Goal: Transaction & Acquisition: Purchase product/service

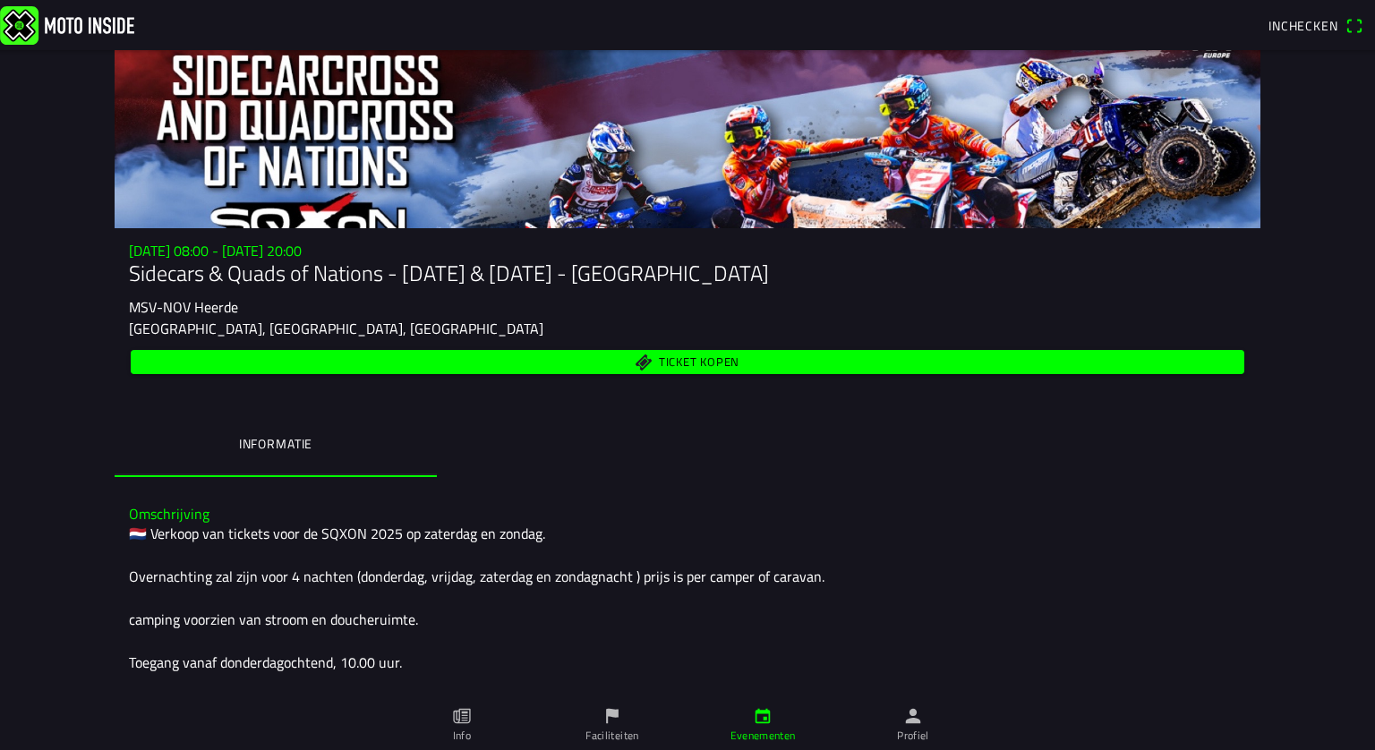
scroll to position [48, 0]
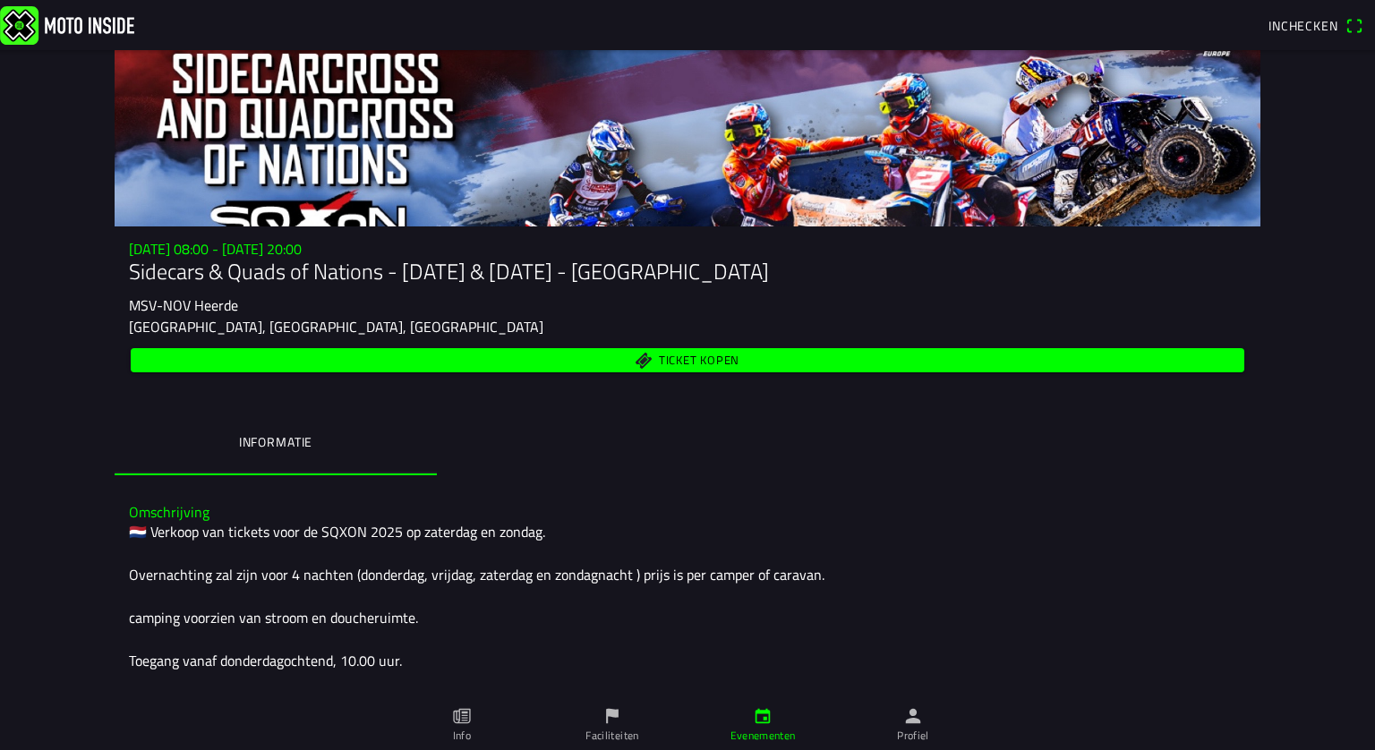
click at [805, 517] on h3 "Omschrijving" at bounding box center [687, 512] width 1117 height 17
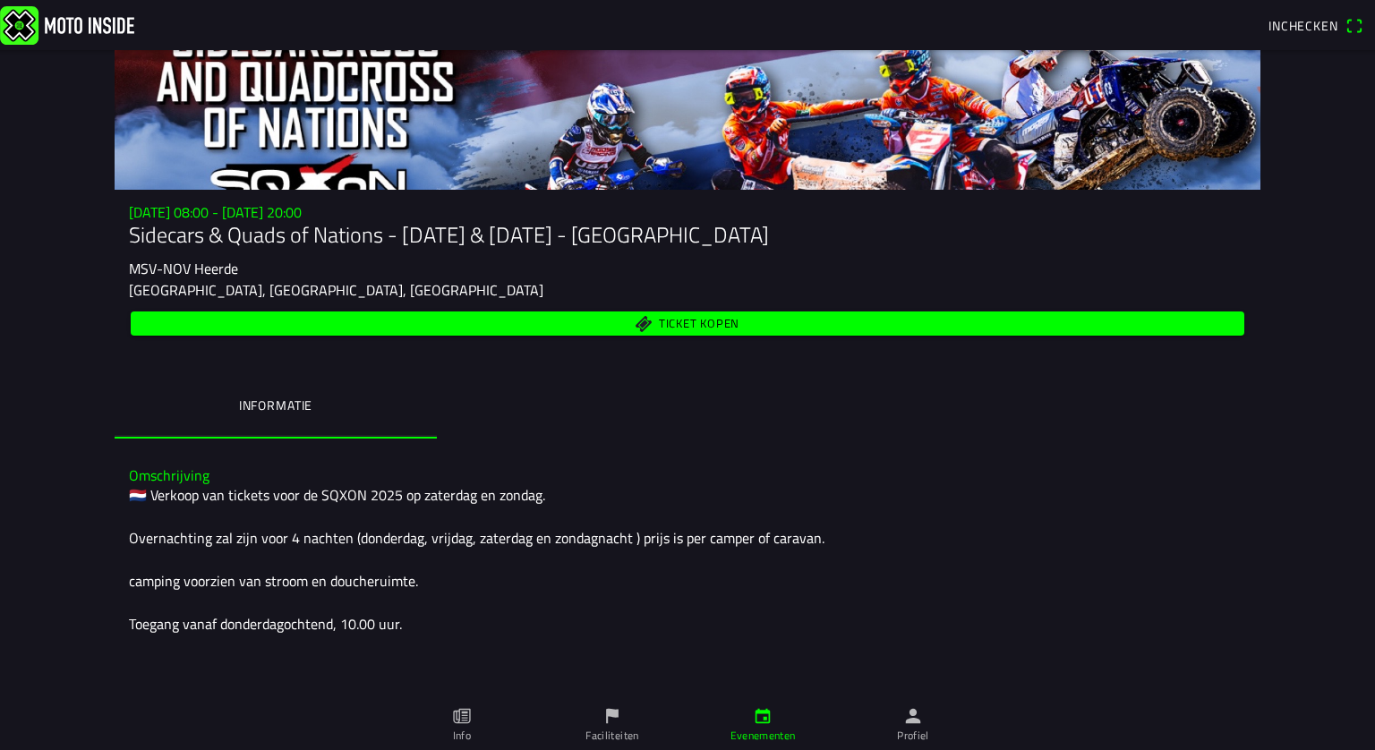
scroll to position [82, 0]
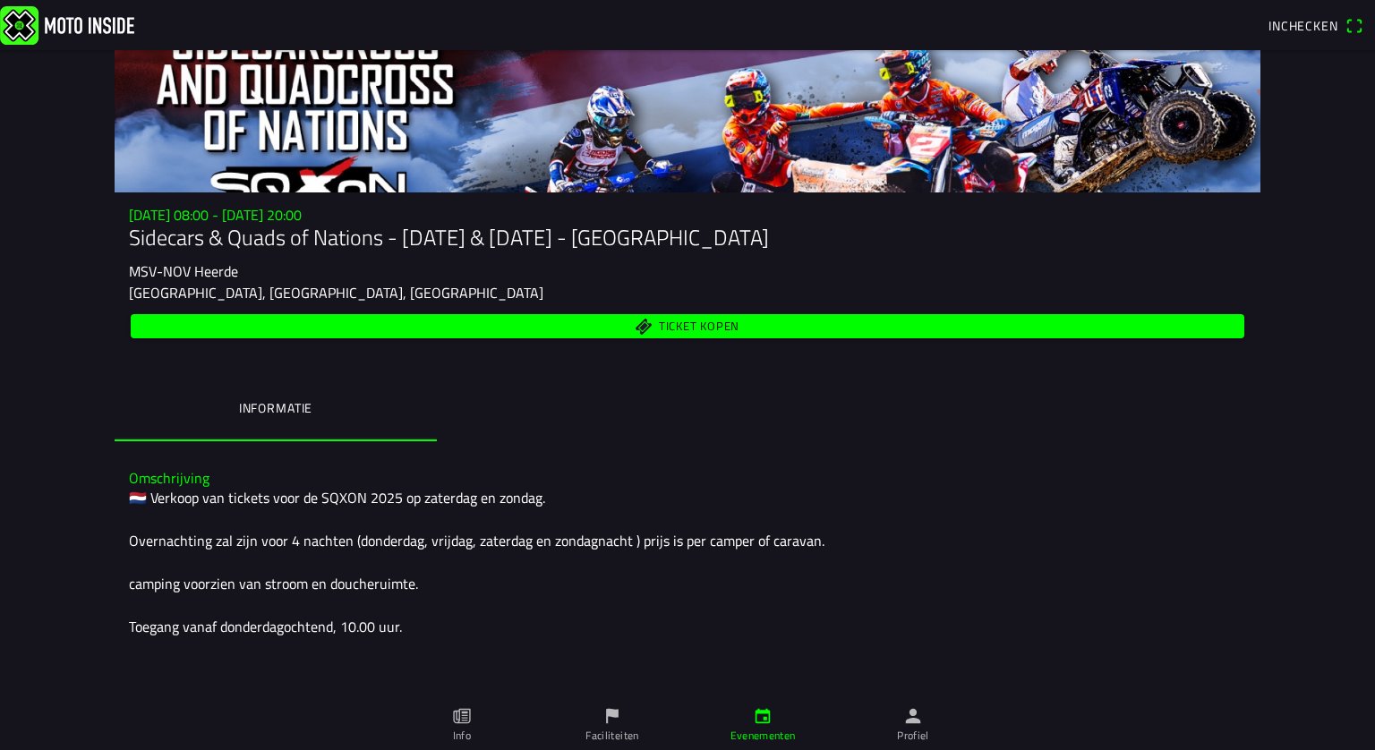
click at [681, 324] on span "Ticket kopen" at bounding box center [699, 327] width 81 height 12
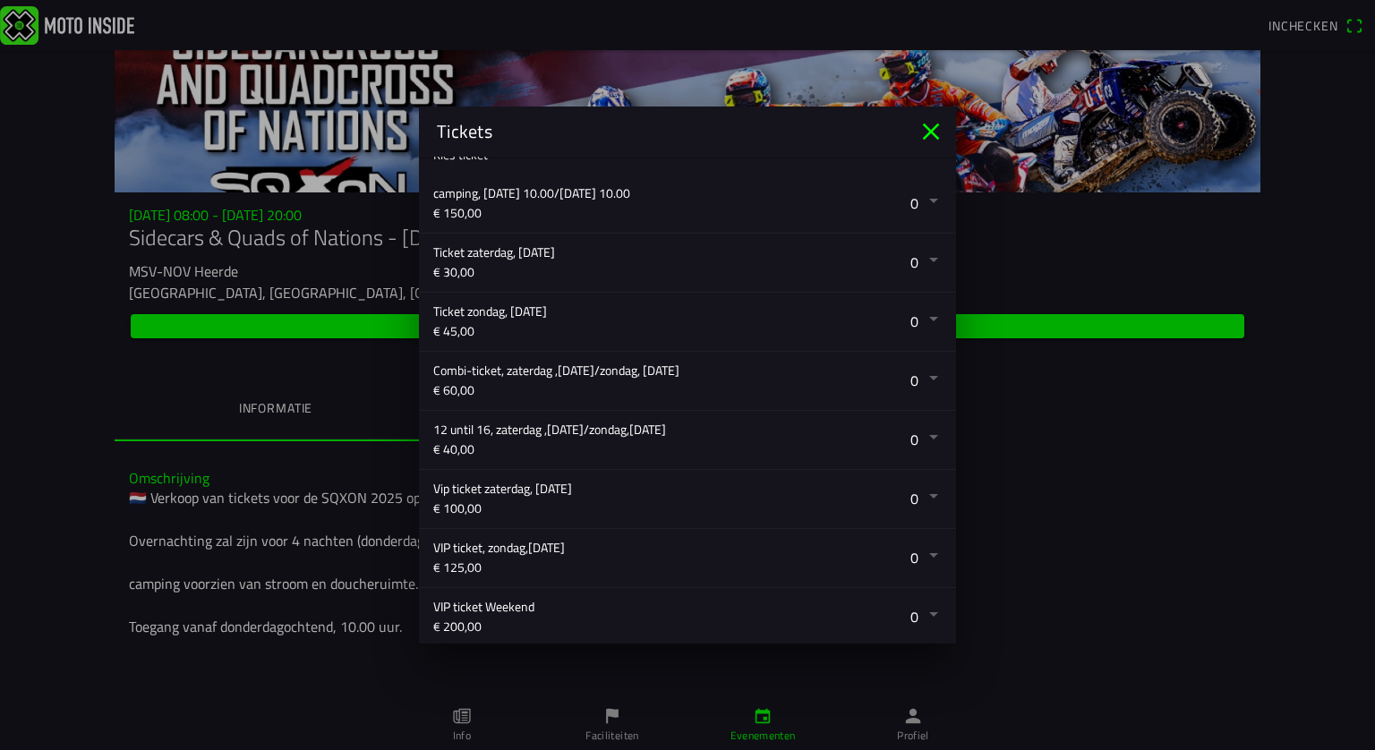
scroll to position [369, 0]
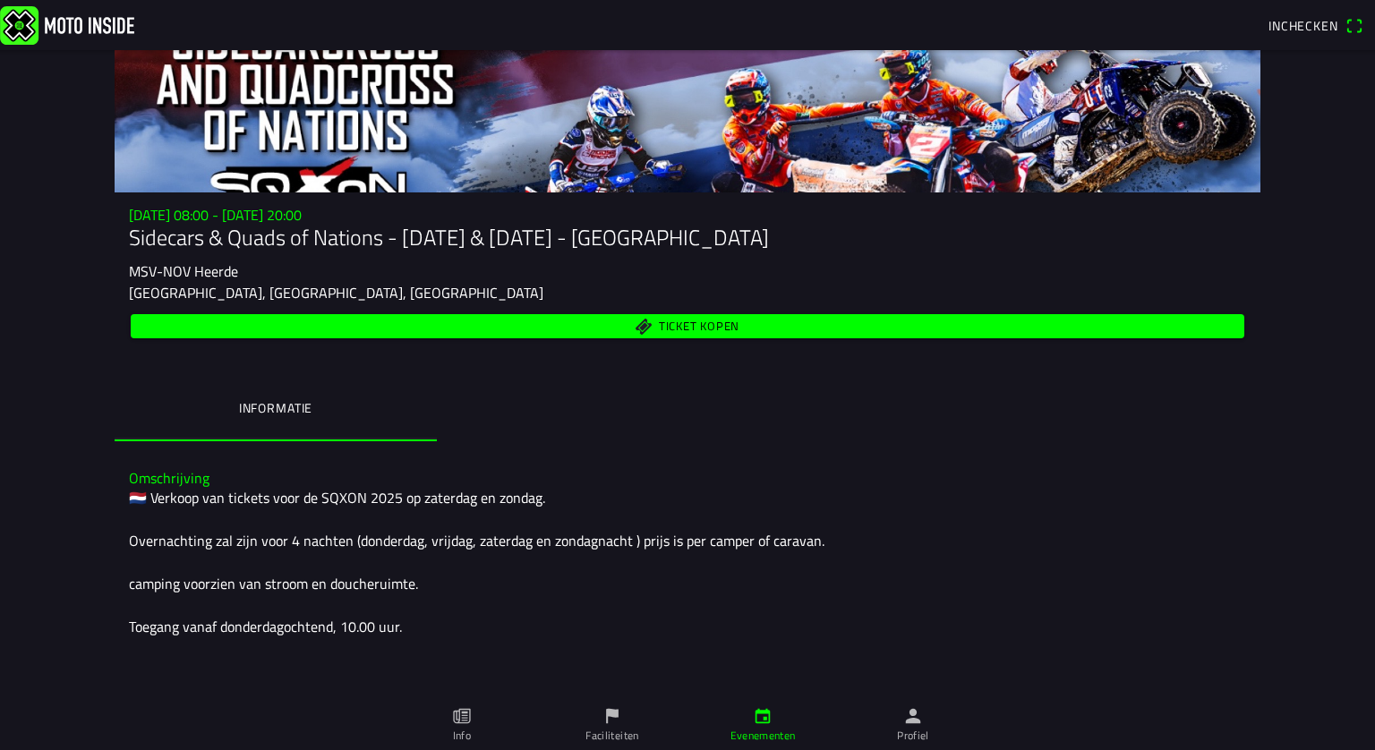
click at [1182, 543] on ion-backdrop at bounding box center [687, 375] width 1375 height 750
click at [86, 26] on img at bounding box center [67, 24] width 134 height 39
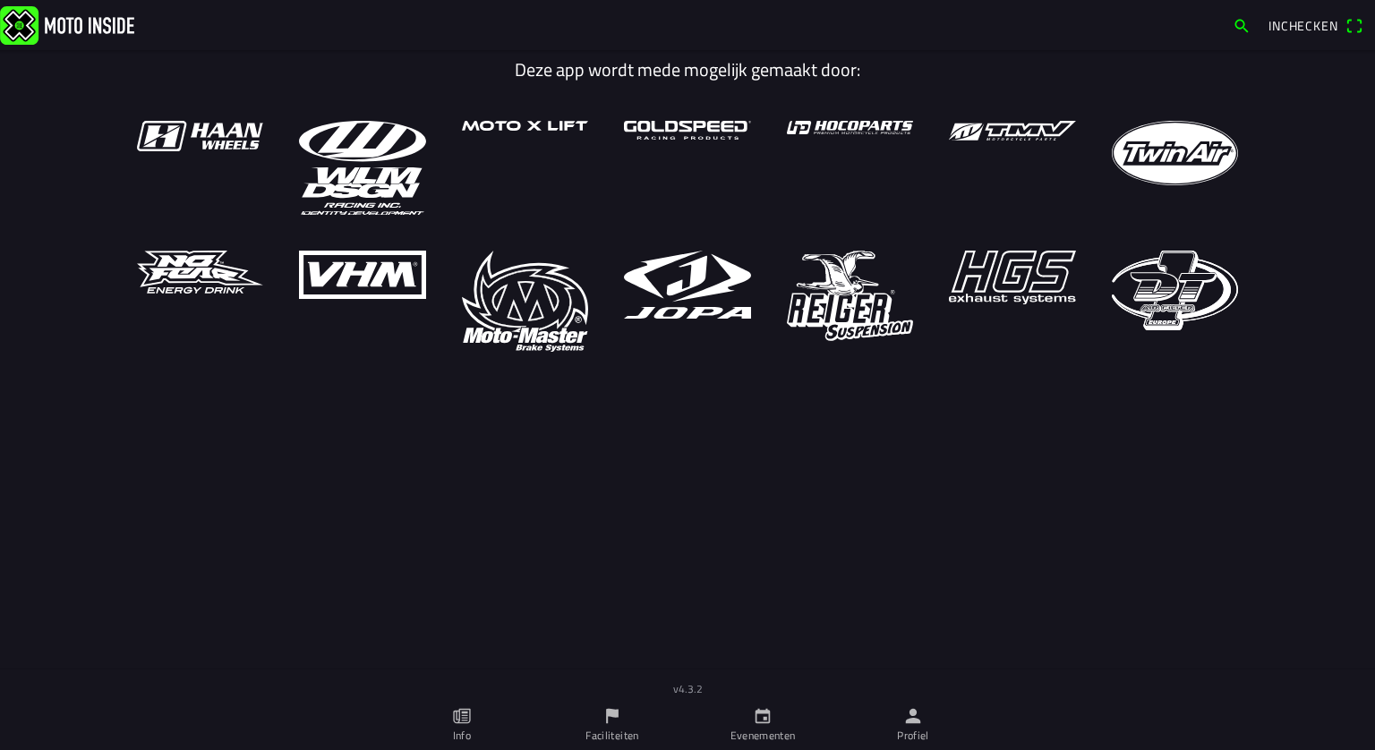
click at [767, 723] on icon "calendar" at bounding box center [763, 716] width 15 height 15
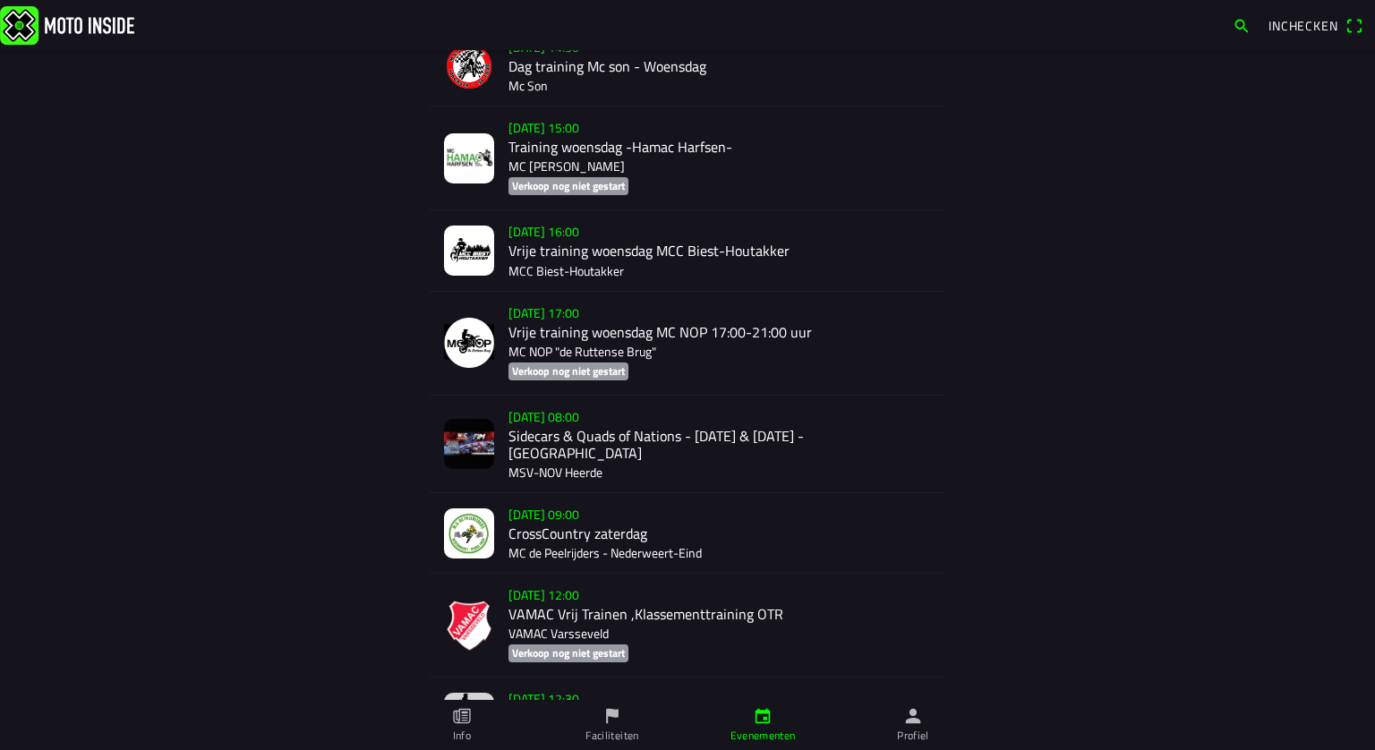
scroll to position [1972, 0]
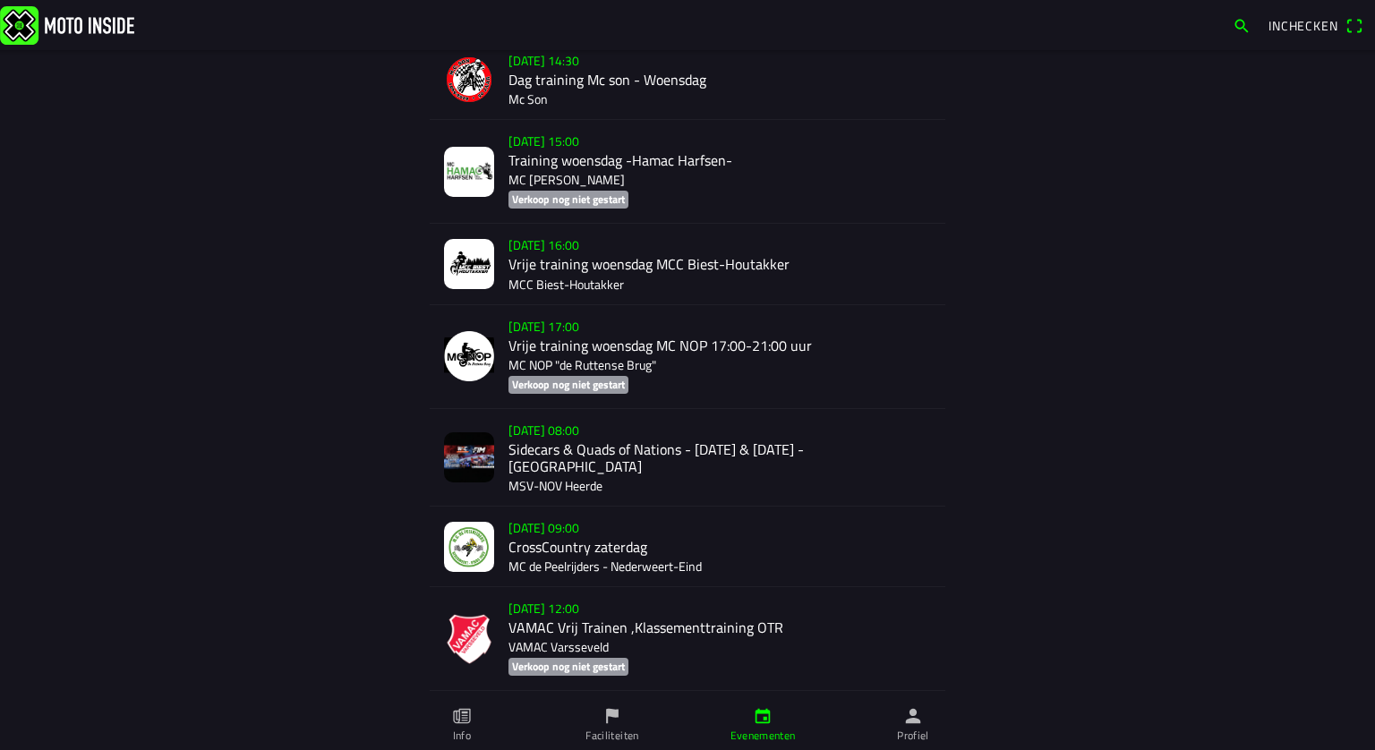
click at [544, 468] on div "[DATE] 08:00 Sidecars & Quads of Nations - [DATE] & [DATE] - Heerde MSV-NOV Hee…" at bounding box center [720, 457] width 423 height 97
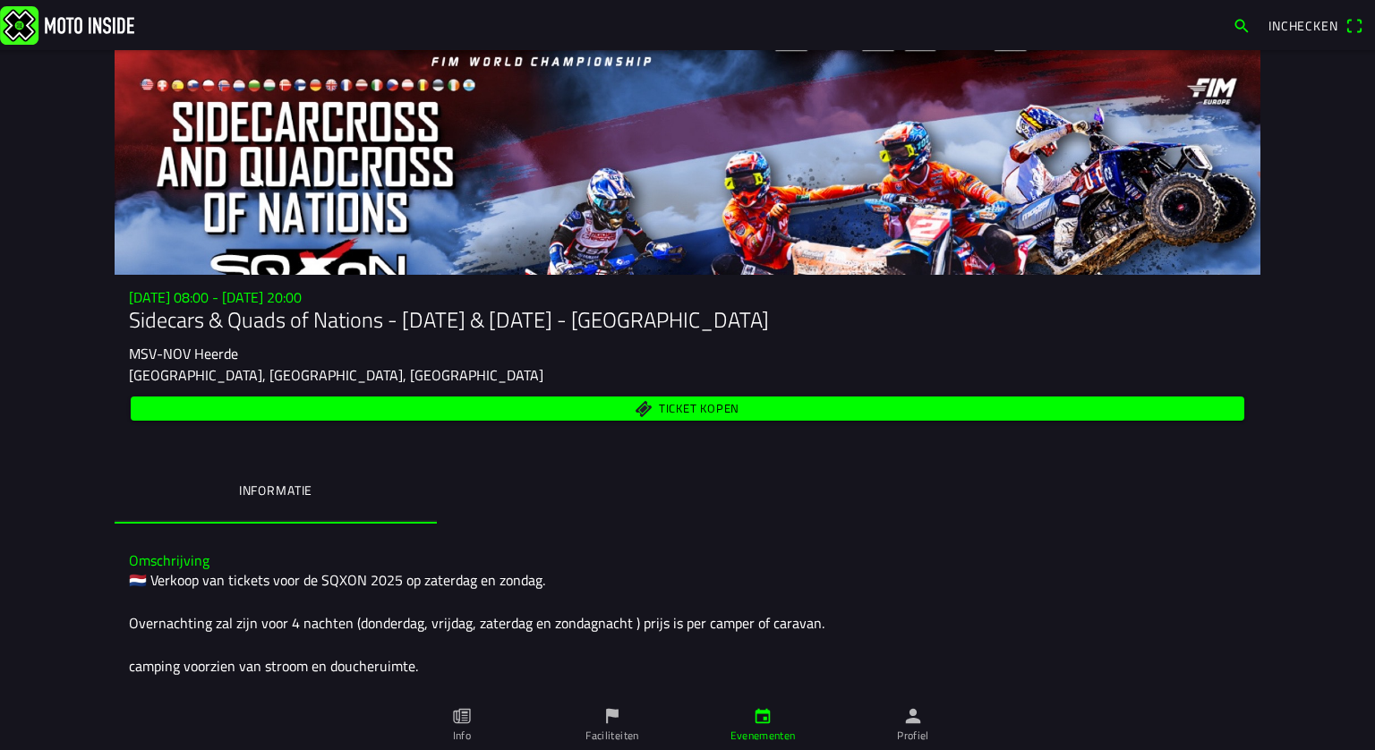
click at [1300, 18] on span "Inchecken" at bounding box center [1304, 25] width 70 height 19
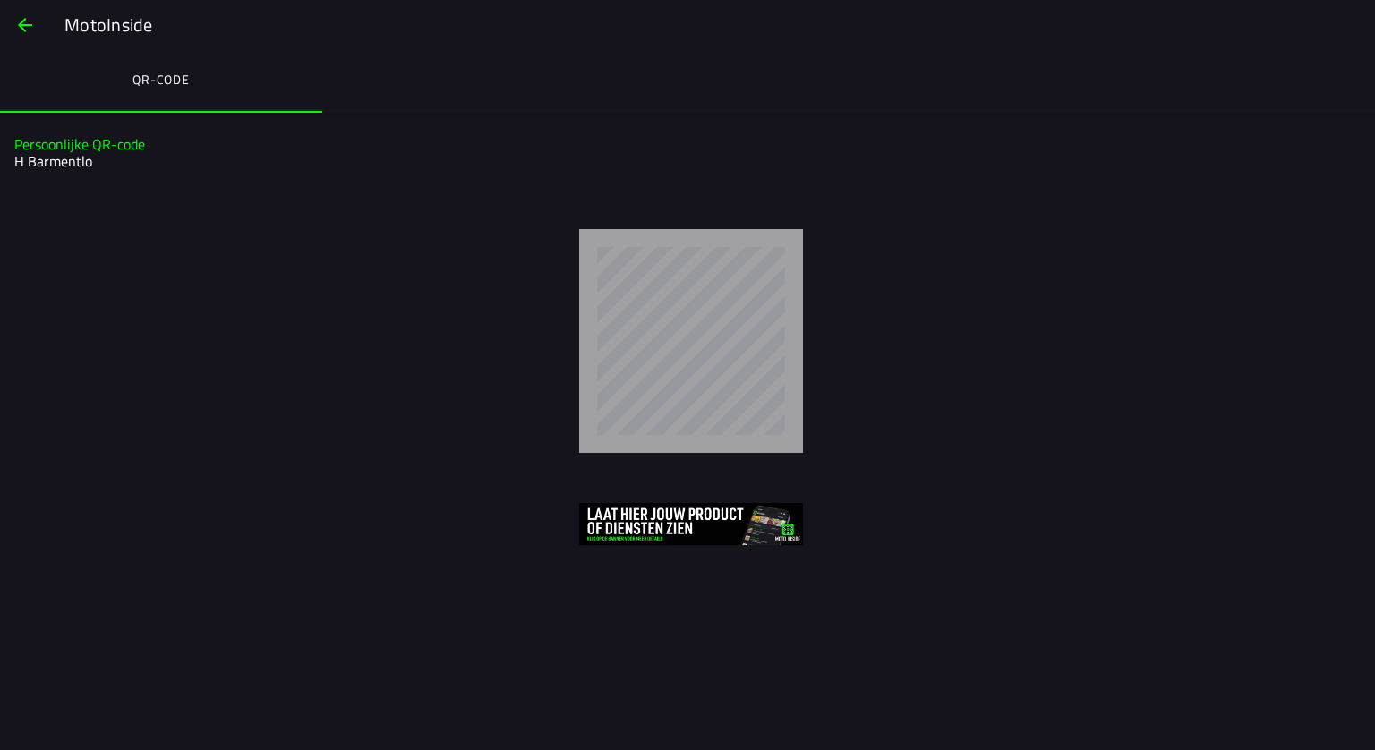
click at [23, 24] on span "button" at bounding box center [24, 25] width 21 height 43
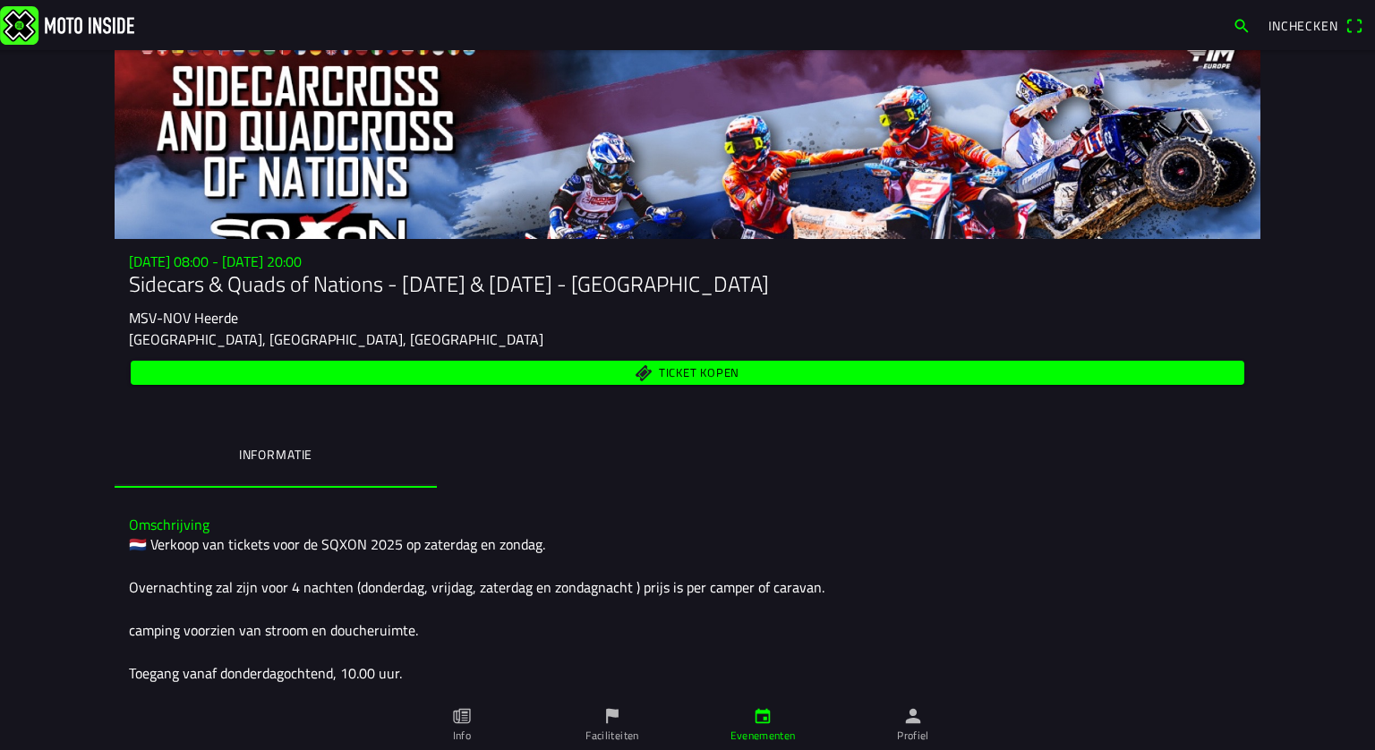
scroll to position [437, 0]
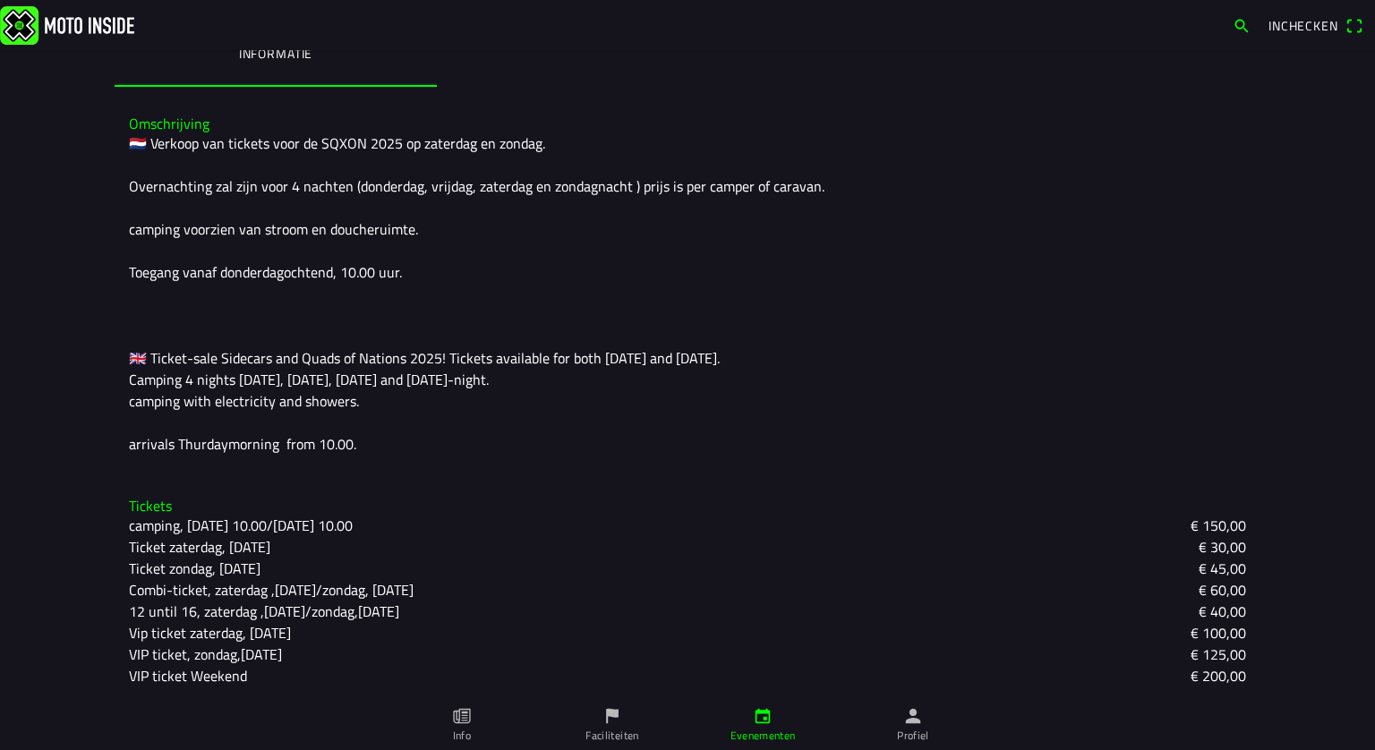
click at [917, 721] on icon "person" at bounding box center [913, 716] width 15 height 15
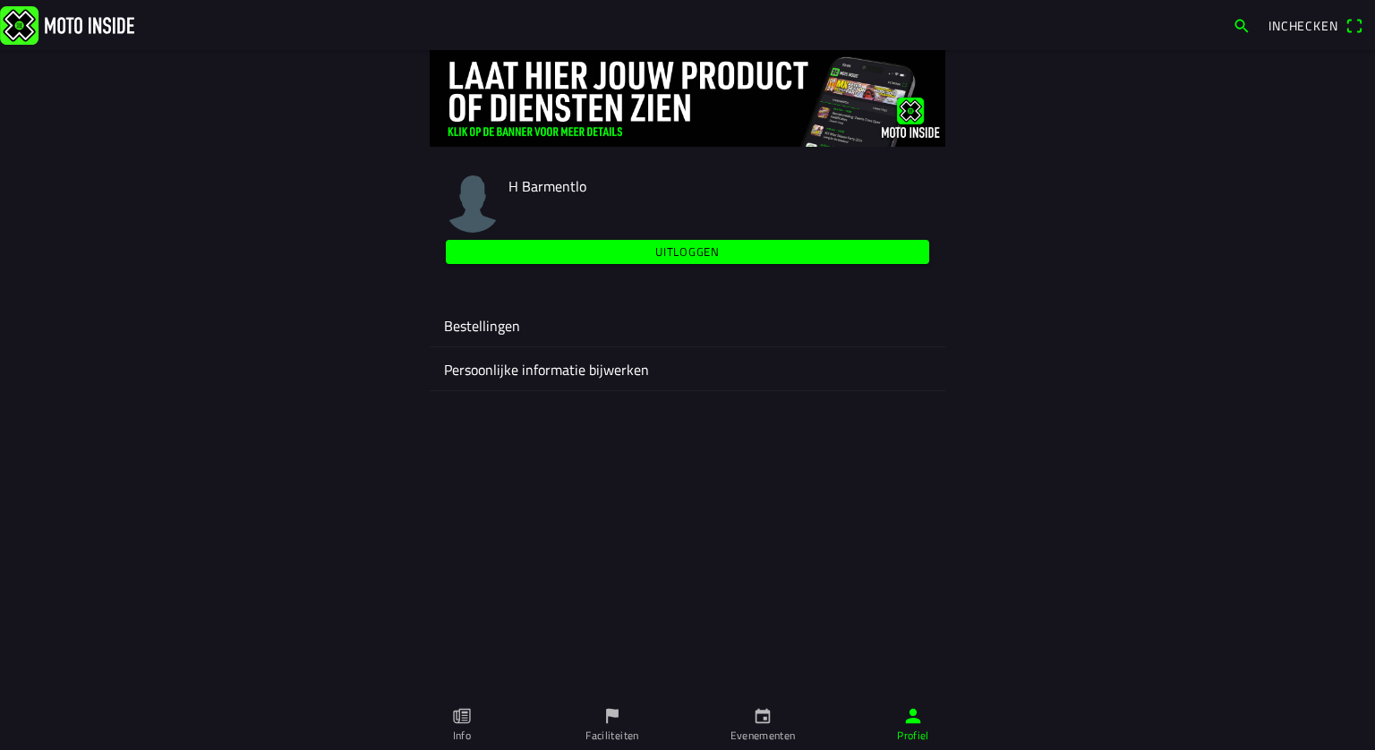
click at [462, 328] on ion-label "Bestellingen" at bounding box center [687, 325] width 487 height 21
